Goal: Find specific page/section: Find specific page/section

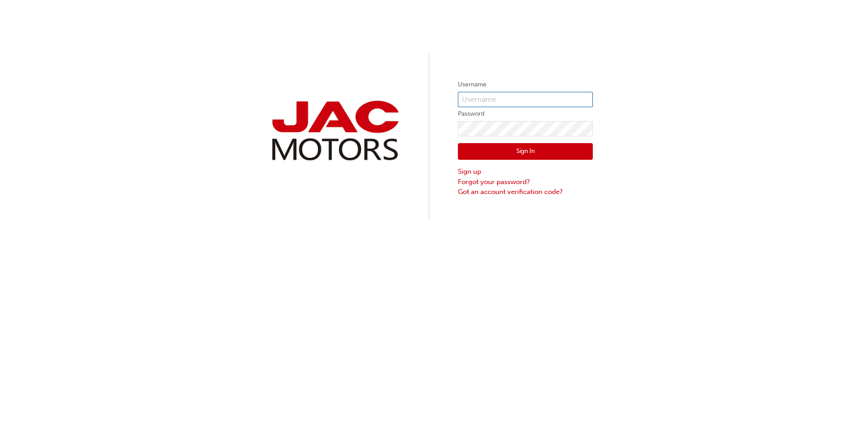
click at [488, 98] on input "text" at bounding box center [525, 99] width 135 height 15
paste input "[EMAIL_ADDRESS][DOMAIN_NAME]"
type input "[EMAIL_ADDRESS][DOMAIN_NAME]"
click at [500, 120] on form "Username [EMAIL_ADDRESS][DOMAIN_NAME] Password Sign In Sign up Forgot your pass…" at bounding box center [525, 137] width 135 height 117
click at [506, 151] on button "Sign In" at bounding box center [525, 151] width 135 height 17
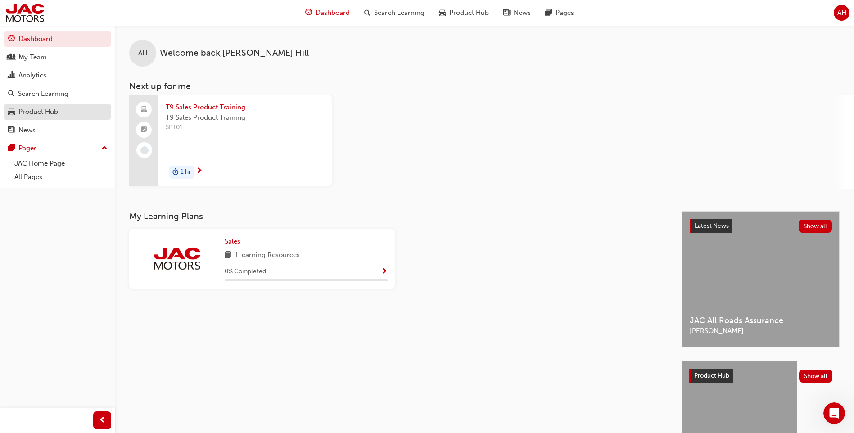
click at [24, 112] on div "Product Hub" at bounding box center [38, 112] width 40 height 10
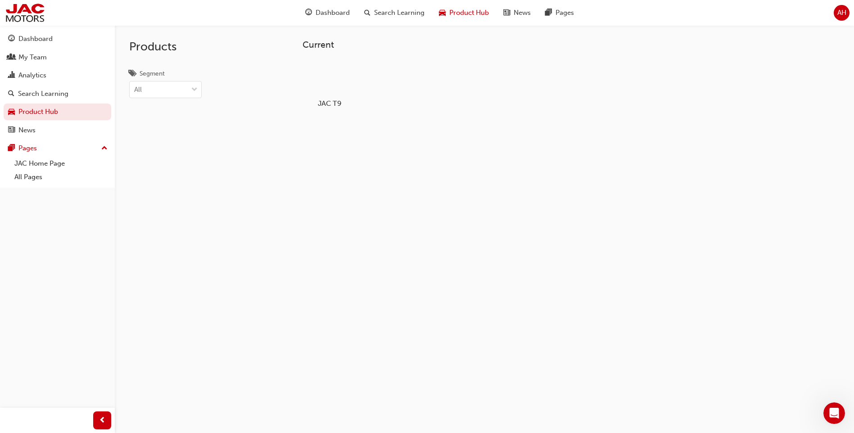
click at [340, 72] on div at bounding box center [330, 77] width 50 height 36
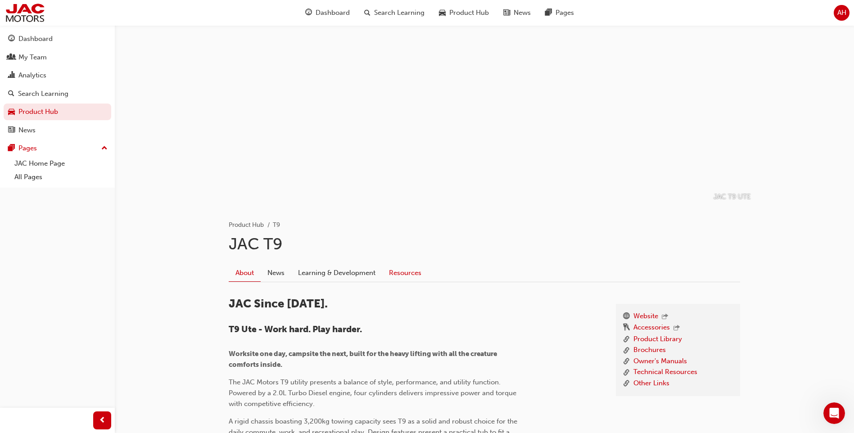
click at [418, 279] on link "Resources" at bounding box center [405, 272] width 46 height 17
